Goal: Information Seeking & Learning: Learn about a topic

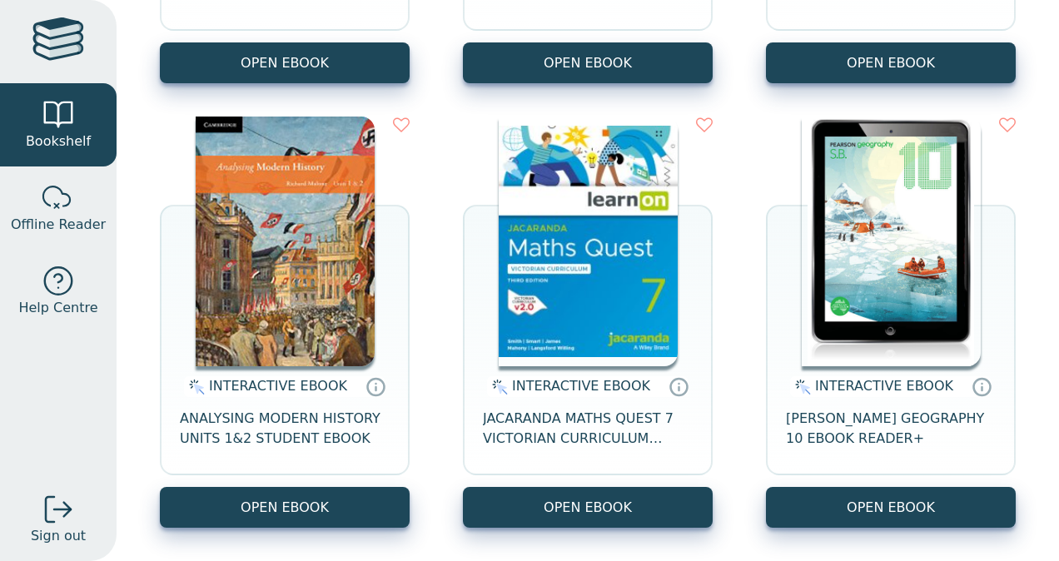
scroll to position [5050, 0]
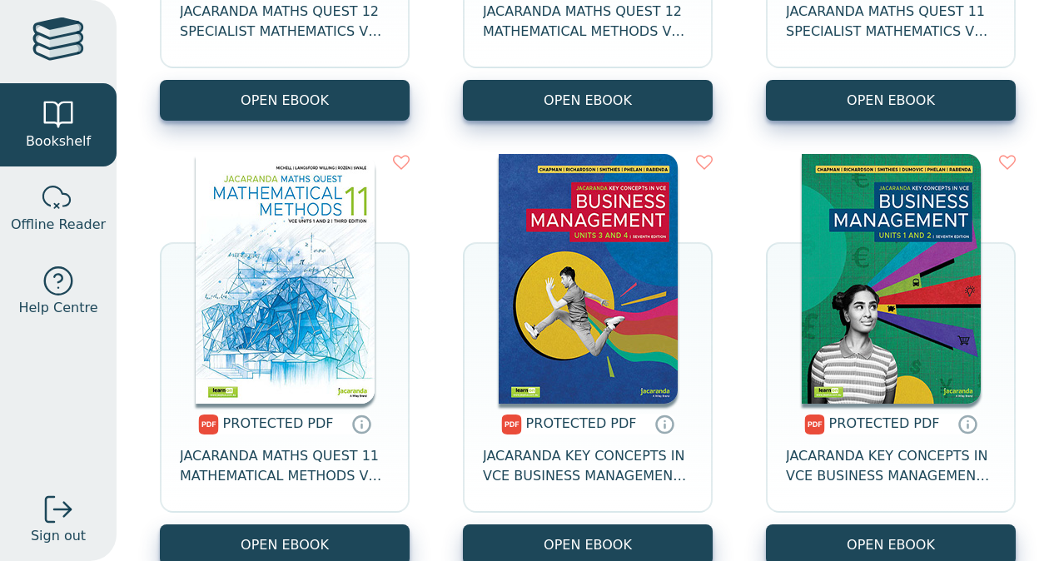
scroll to position [11666, 0]
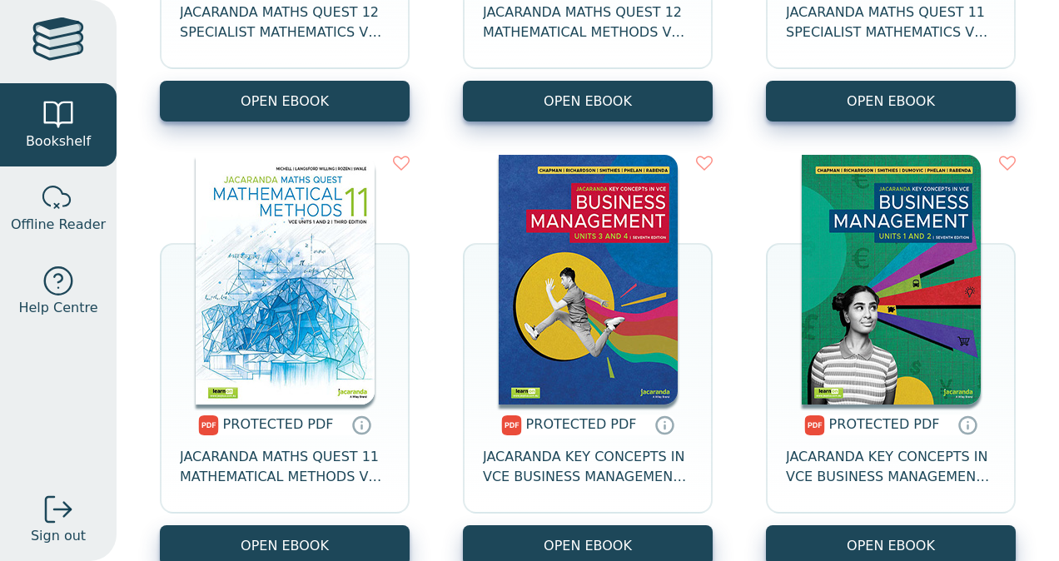
click at [270, 266] on img at bounding box center [285, 280] width 179 height 250
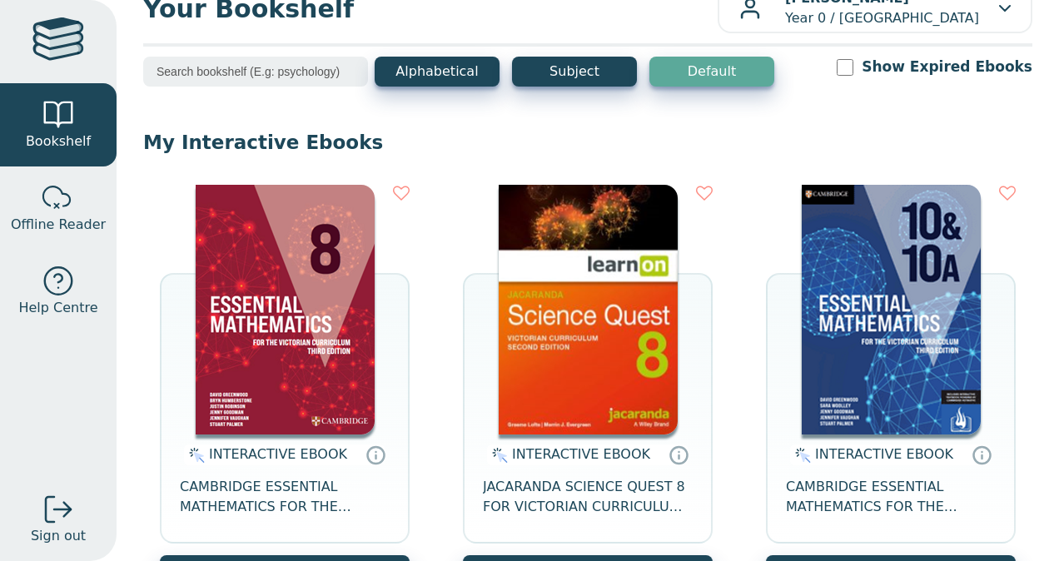
scroll to position [52, 0]
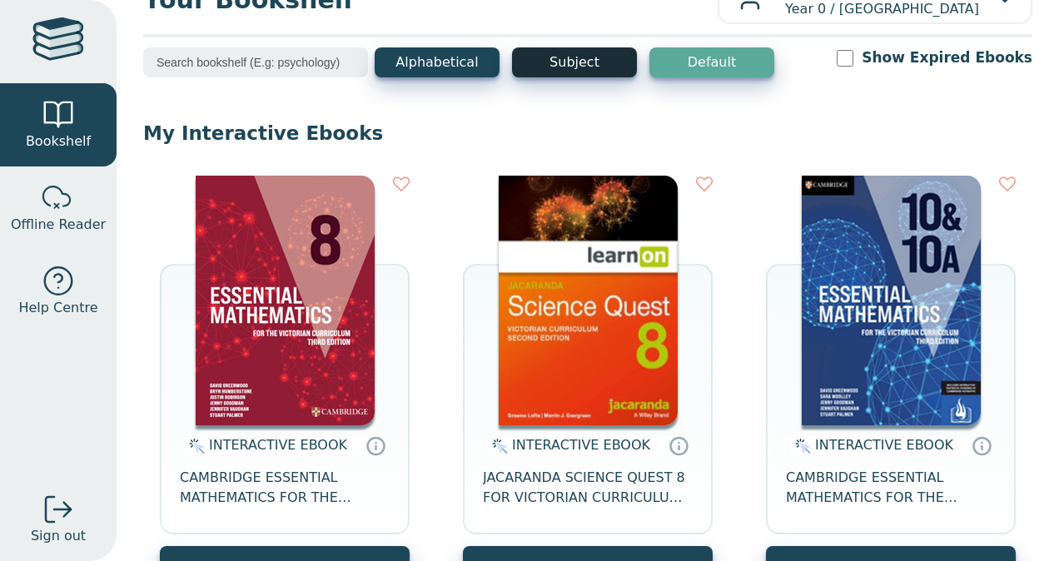
click at [559, 60] on button "Subject" at bounding box center [574, 62] width 125 height 30
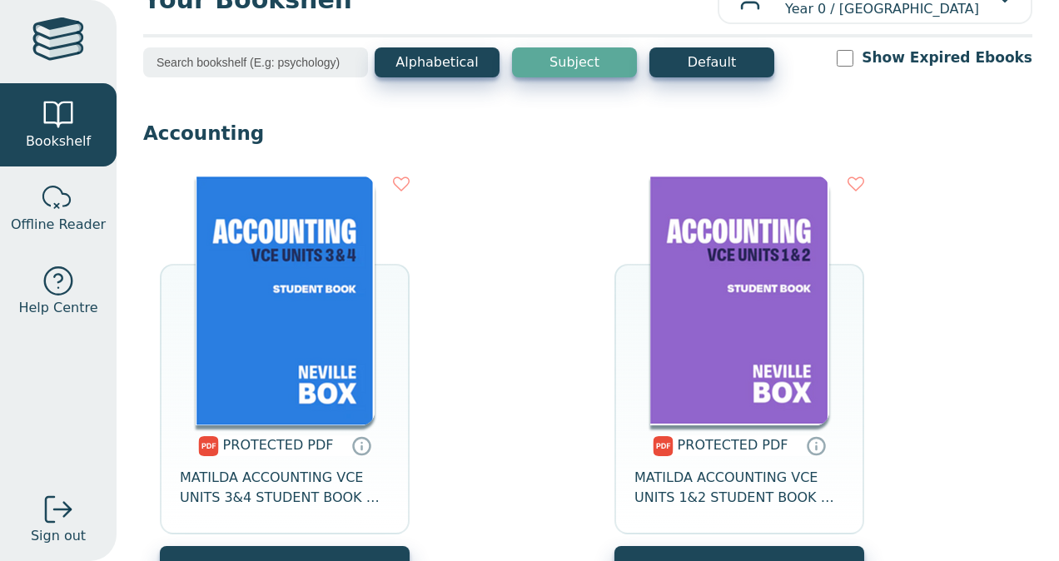
click at [275, 60] on input "search" at bounding box center [255, 62] width 225 height 30
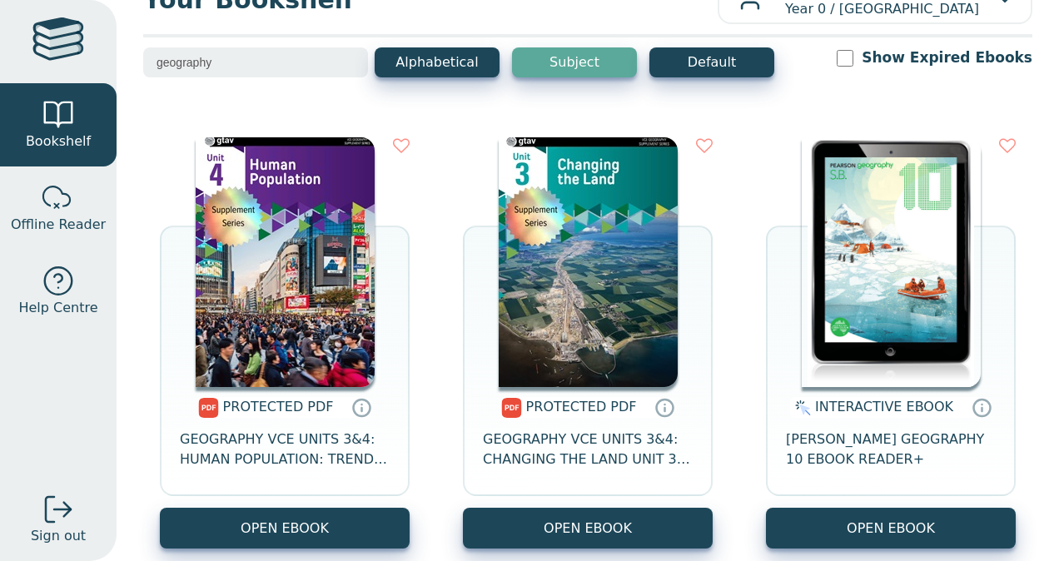
type input "geography"
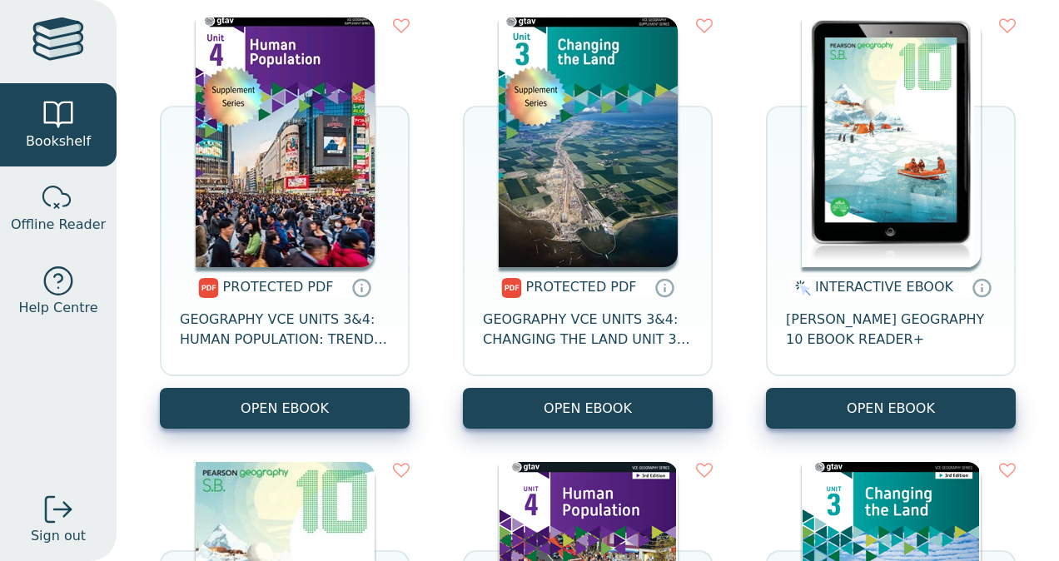
scroll to position [171, 0]
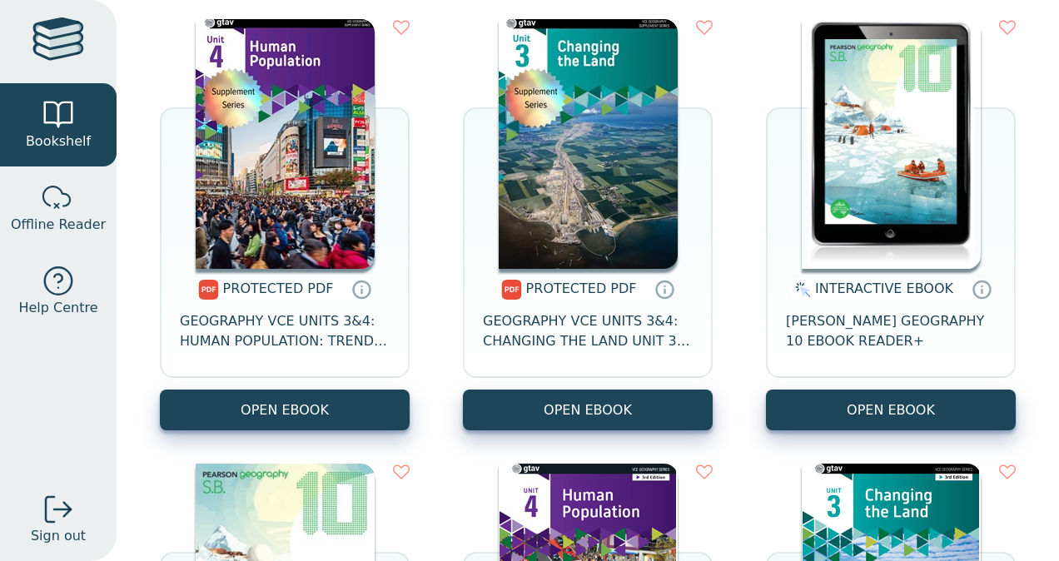
click at [856, 115] on img at bounding box center [890, 144] width 179 height 250
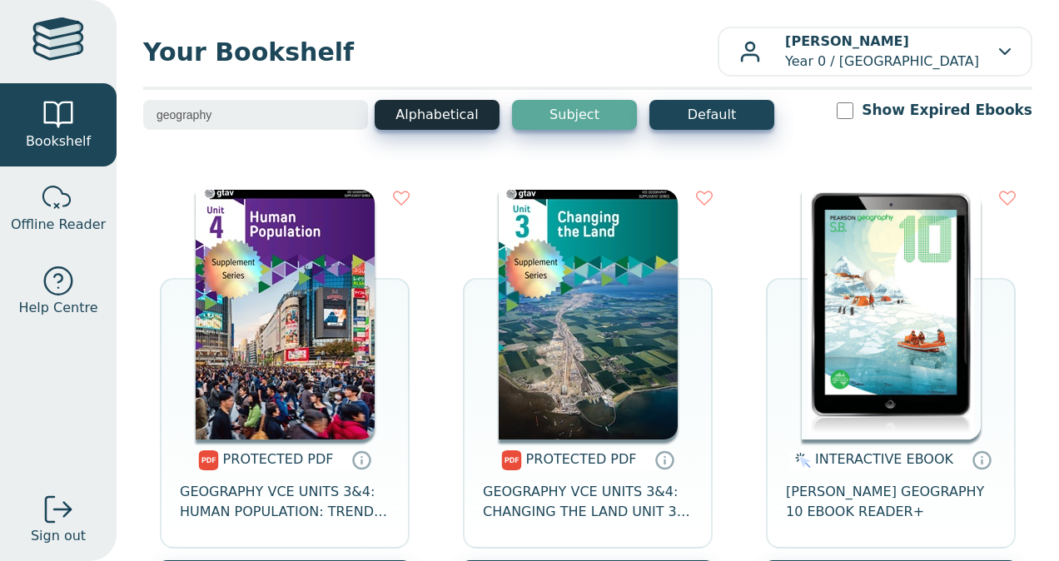
click at [464, 105] on button "Alphabetical" at bounding box center [437, 115] width 125 height 30
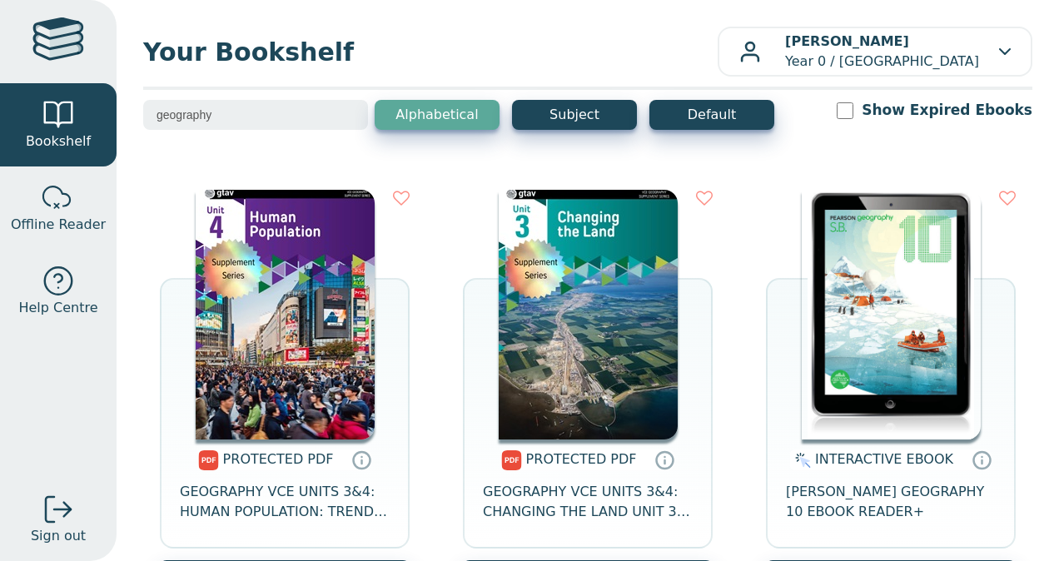
click at [461, 107] on button "Alphabetical" at bounding box center [437, 115] width 125 height 30
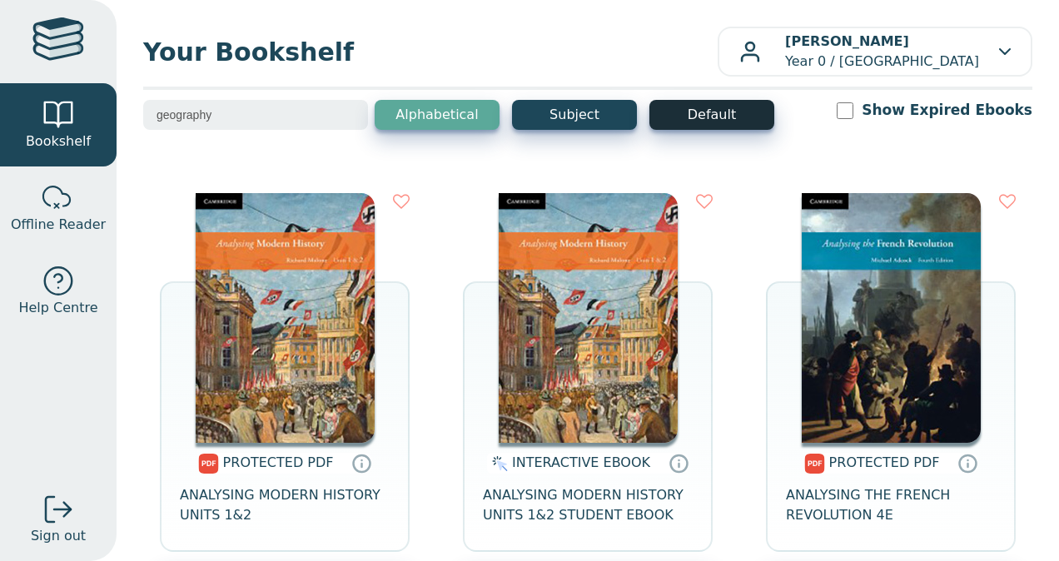
click at [709, 108] on button "Default" at bounding box center [711, 115] width 125 height 30
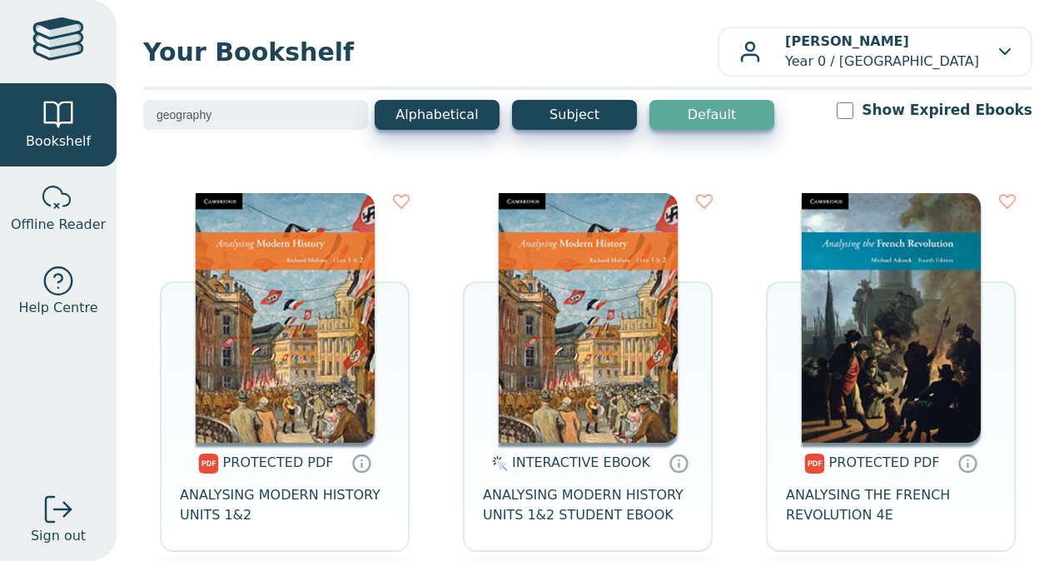
click at [711, 114] on button "Default" at bounding box center [711, 115] width 125 height 30
click at [707, 115] on button "Default" at bounding box center [711, 115] width 125 height 30
